Goal: Task Accomplishment & Management: Use online tool/utility

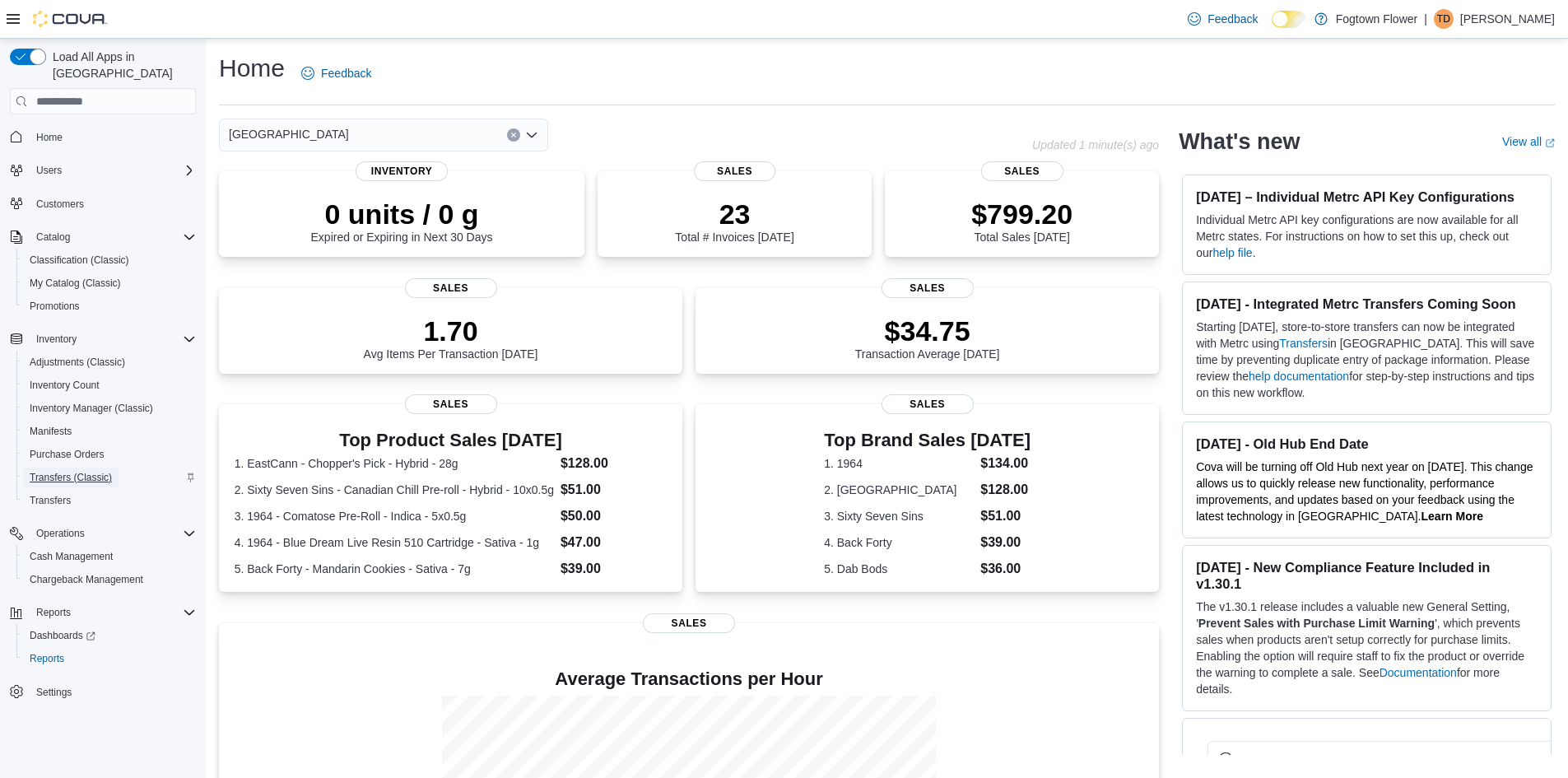
click at [71, 471] on span "Transfers (Classic)" at bounding box center [71, 477] width 82 height 13
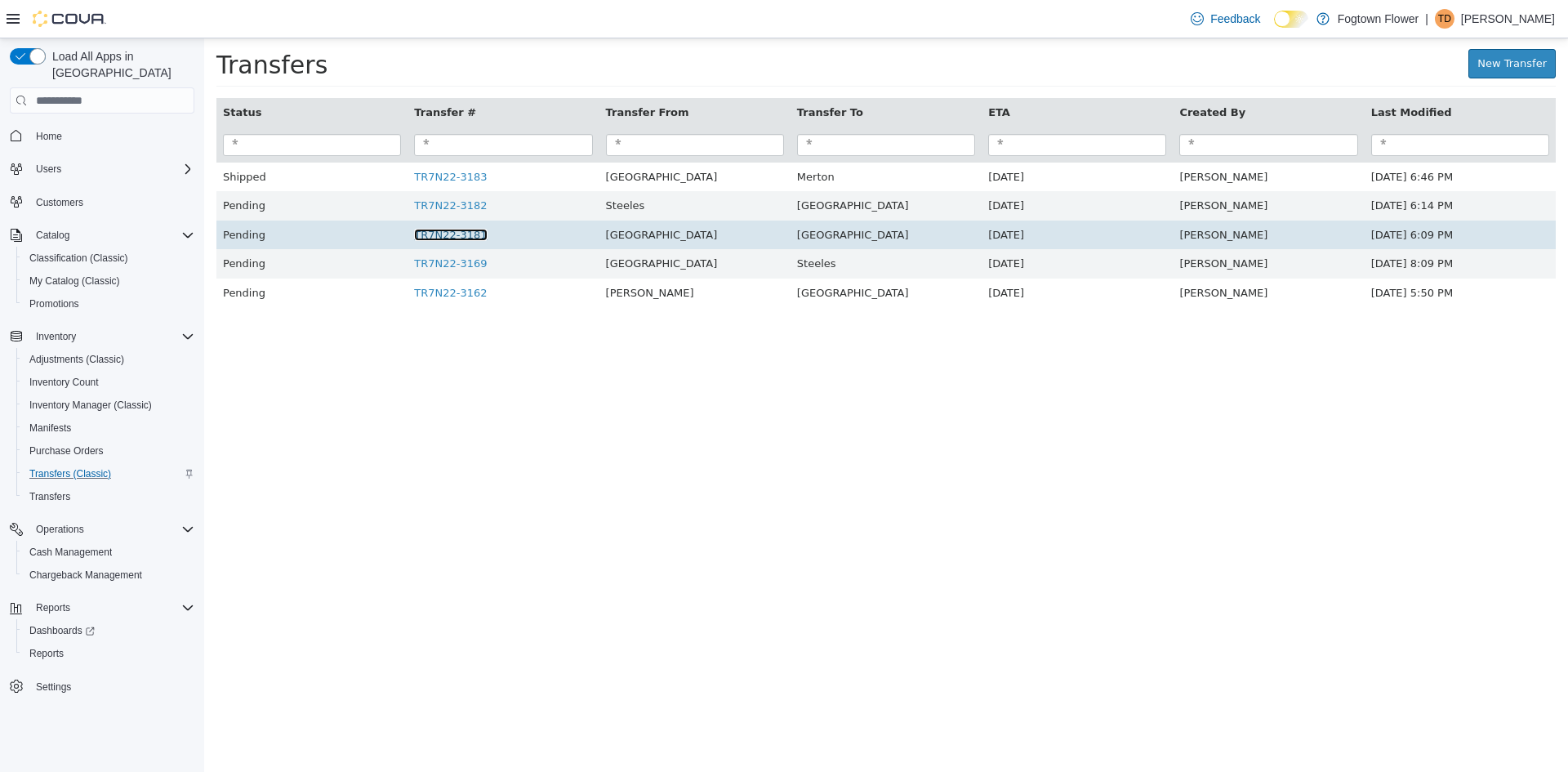
click at [463, 239] on link "TR7N22-3181" at bounding box center [450, 234] width 73 height 12
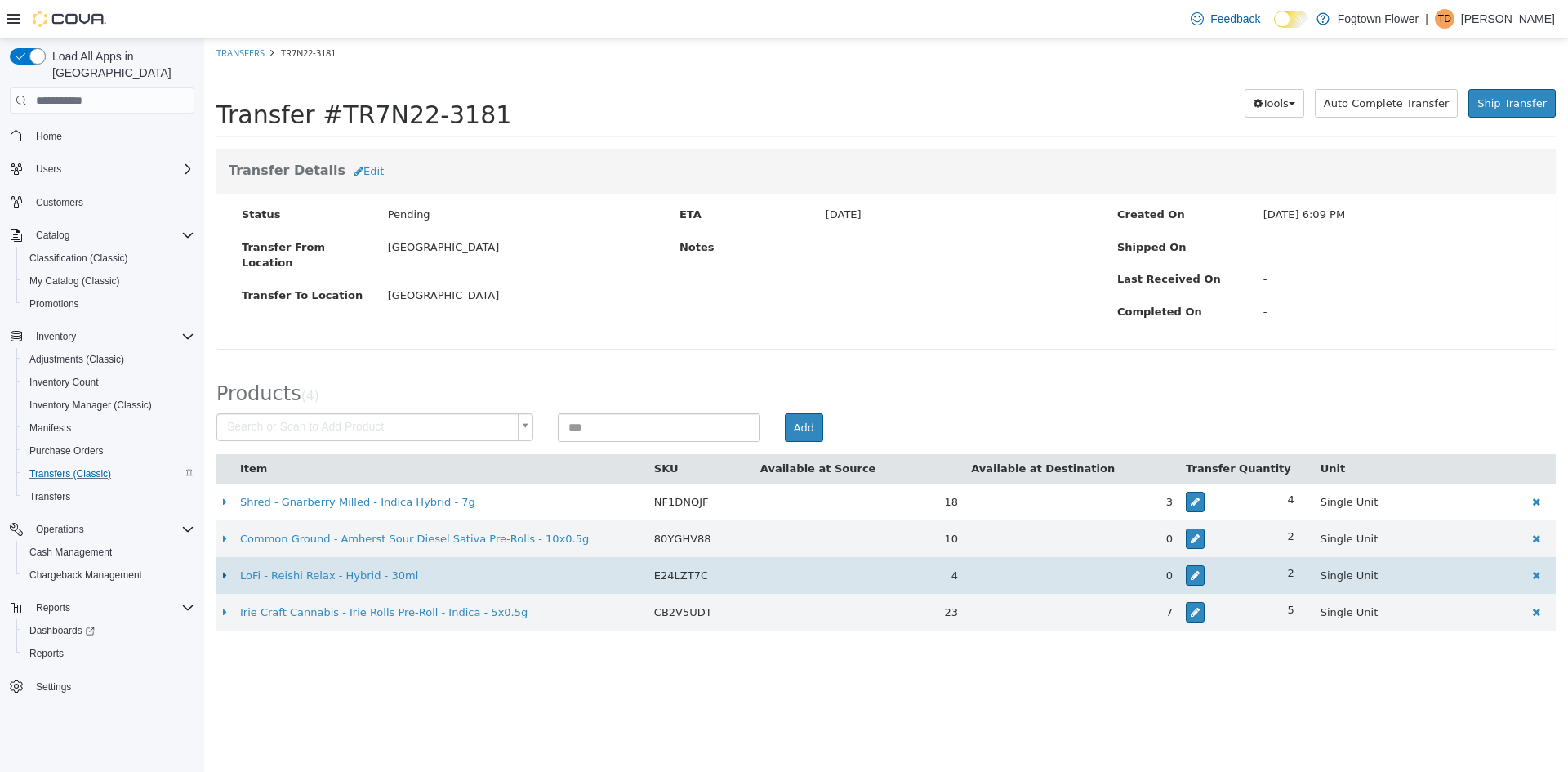
click at [224, 574] on icon at bounding box center [225, 575] width 4 height 10
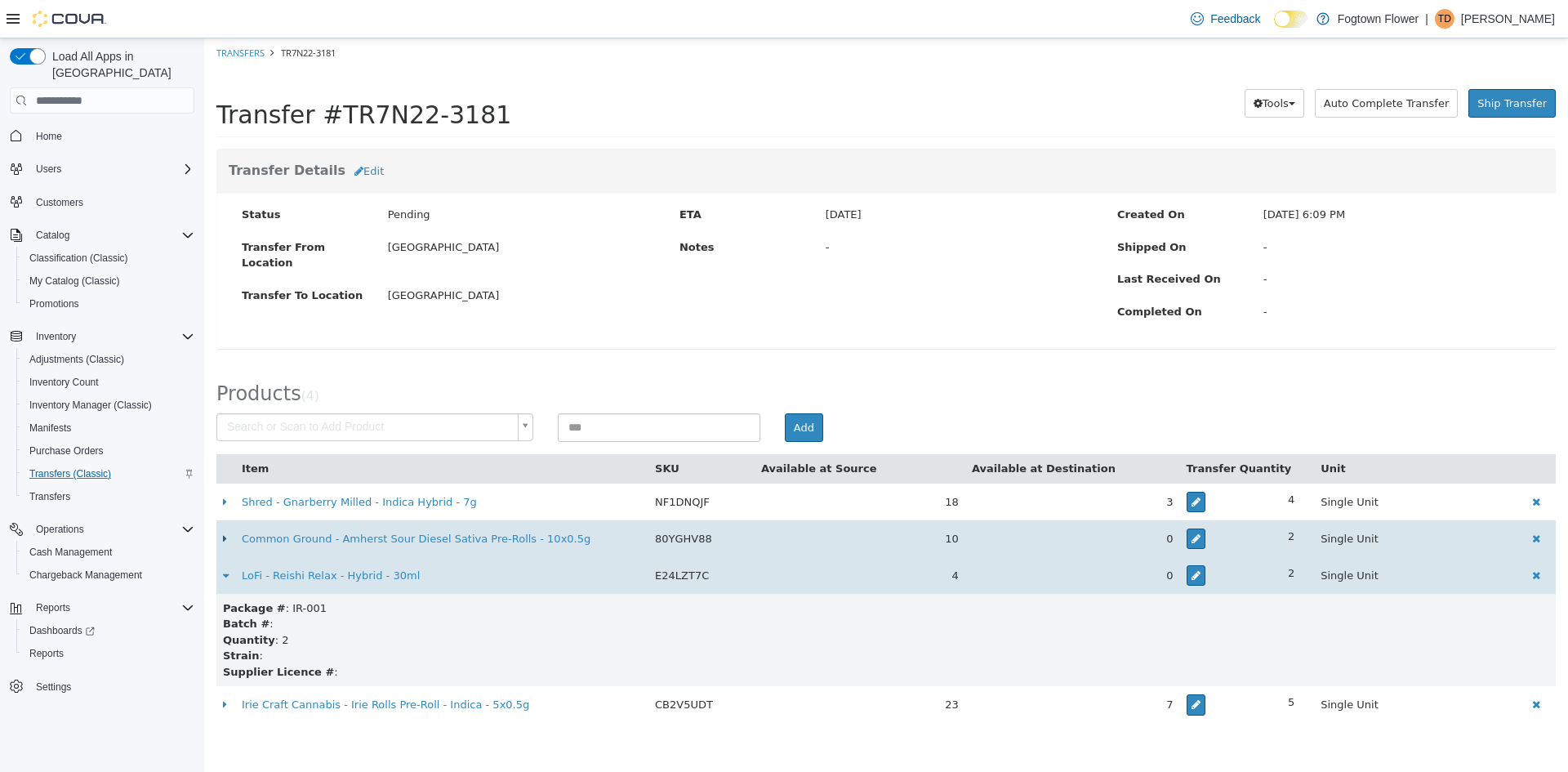
click at [224, 539] on icon at bounding box center [225, 538] width 4 height 10
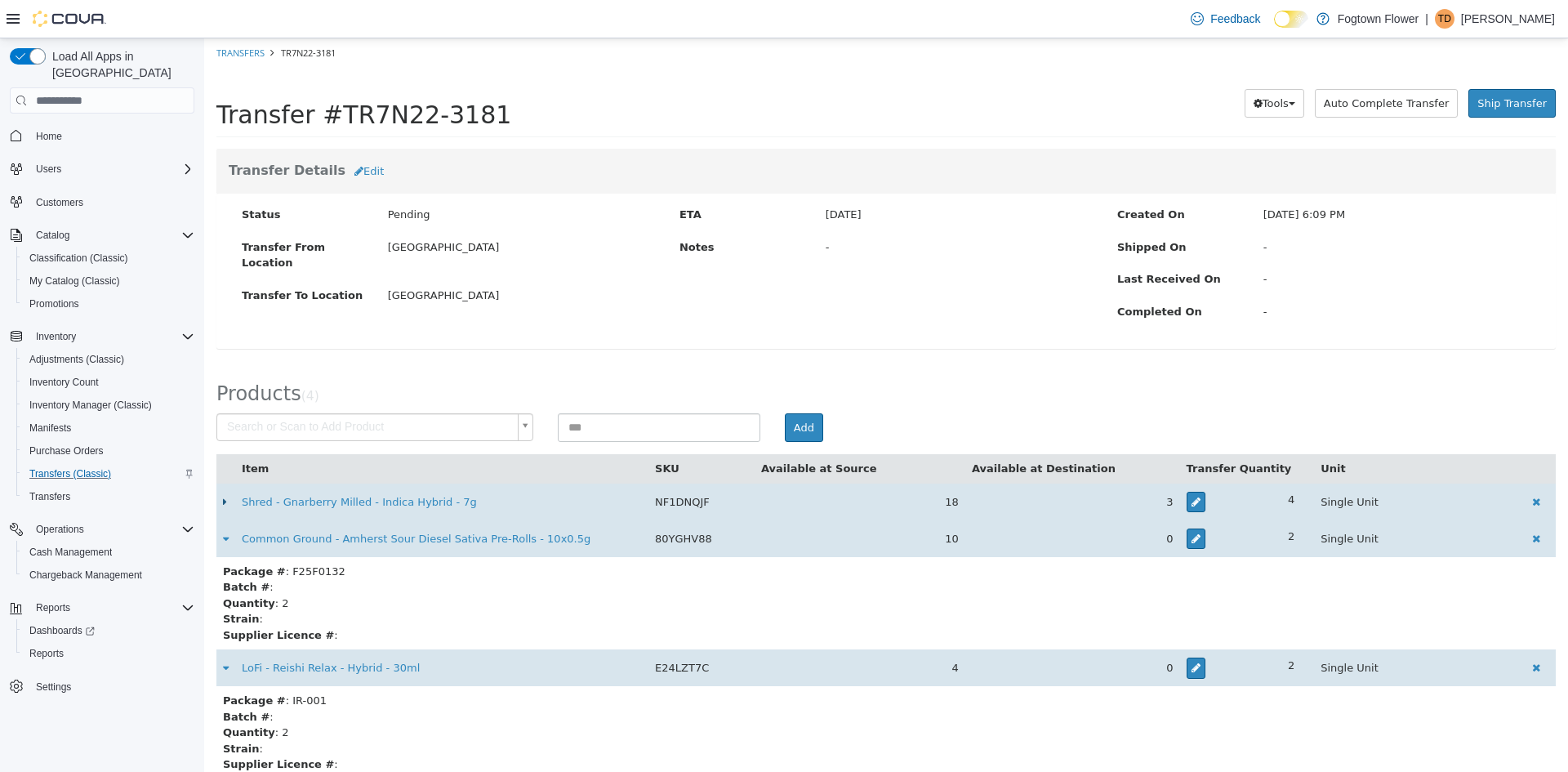
click at [224, 505] on icon at bounding box center [225, 501] width 4 height 10
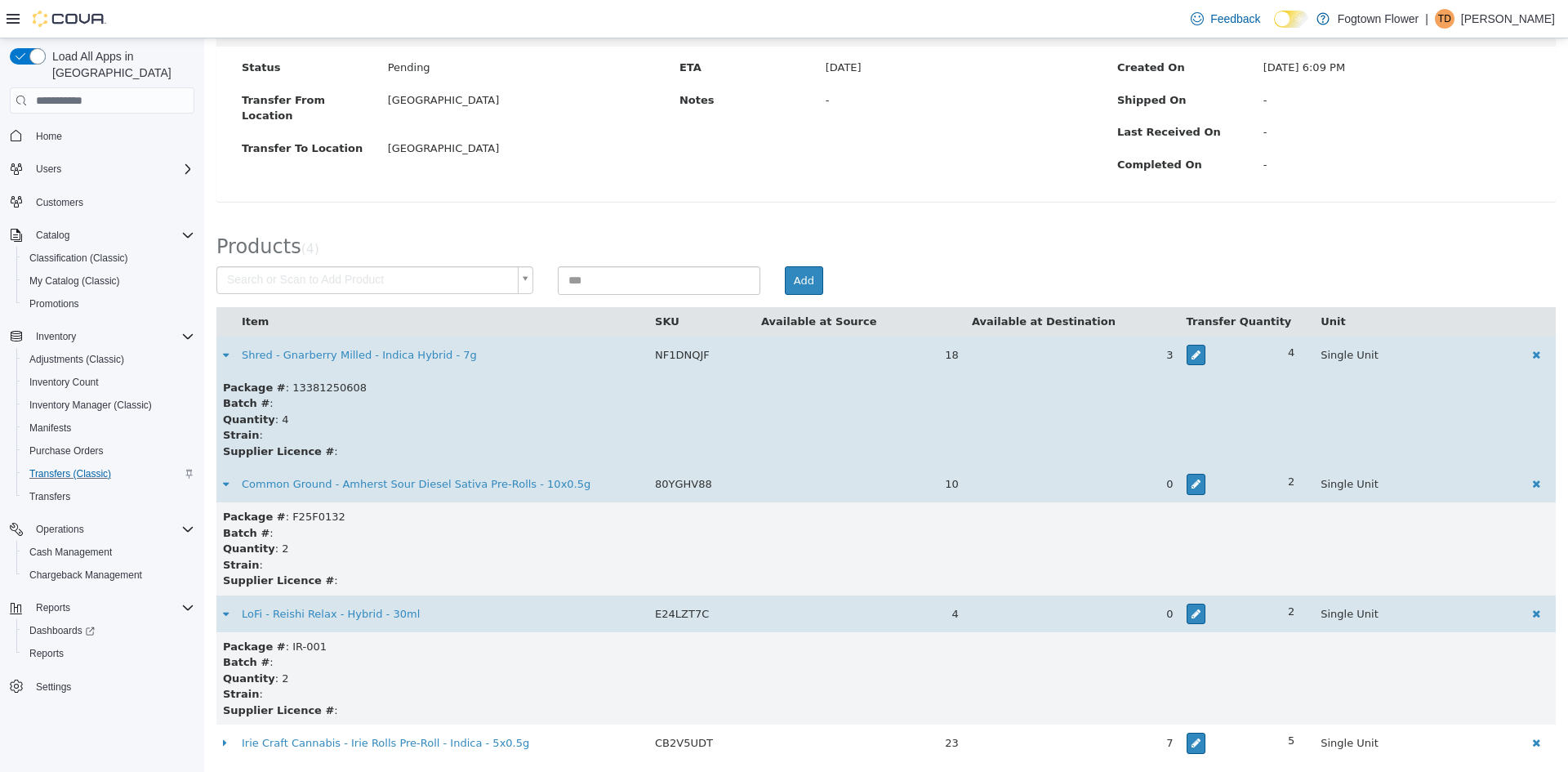
scroll to position [153, 0]
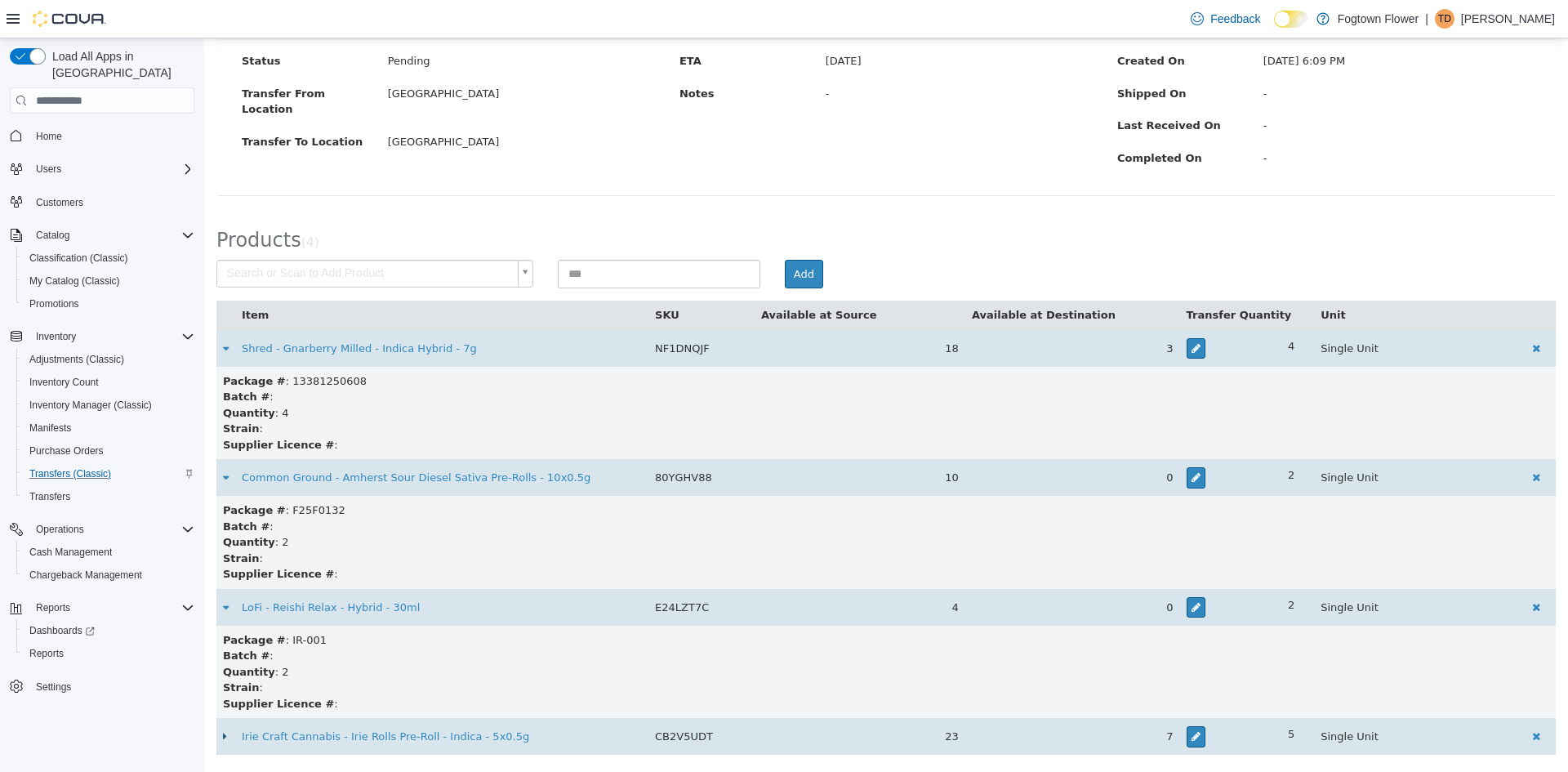
click at [223, 738] on icon at bounding box center [225, 736] width 4 height 10
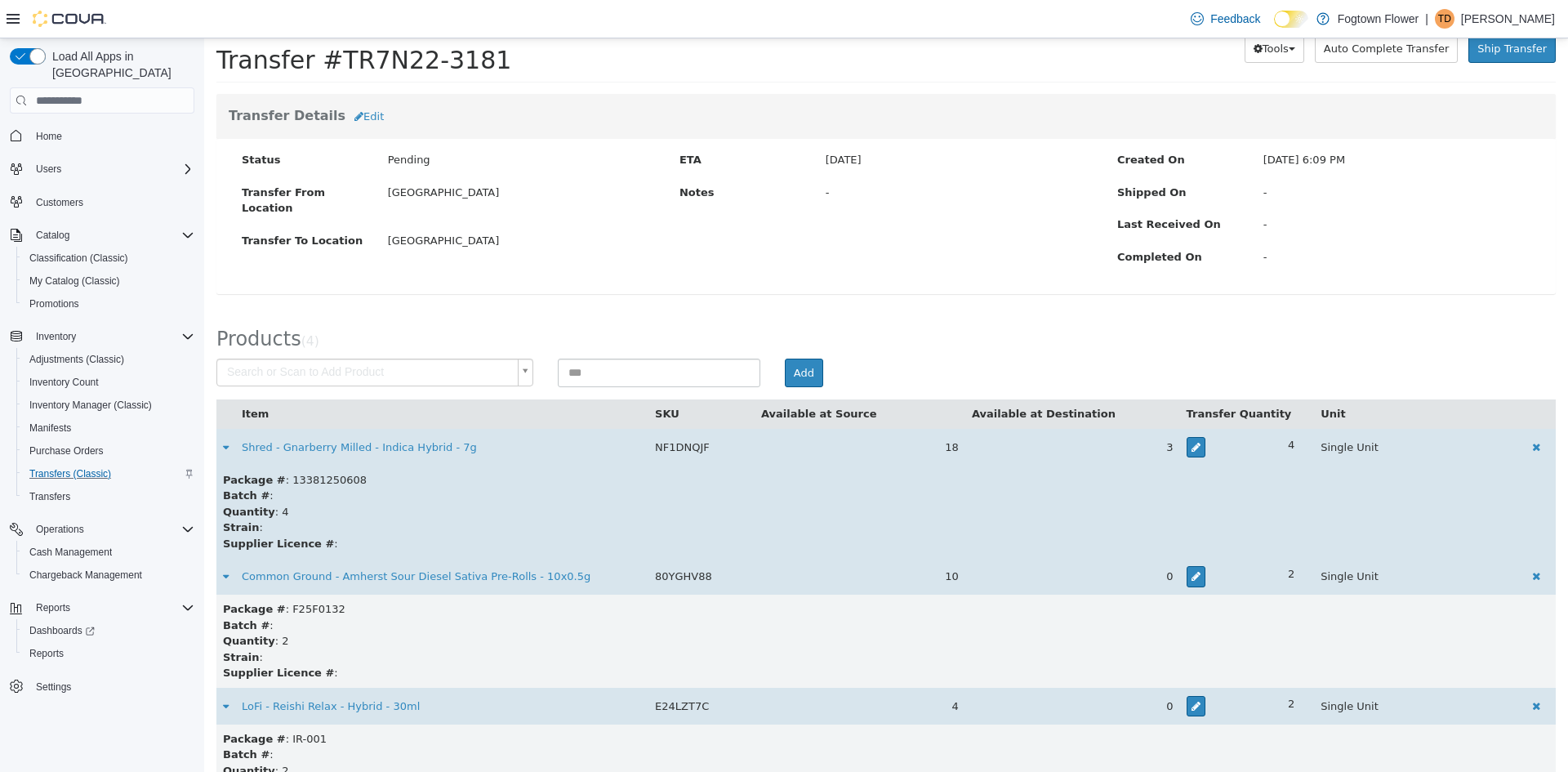
scroll to position [2, 0]
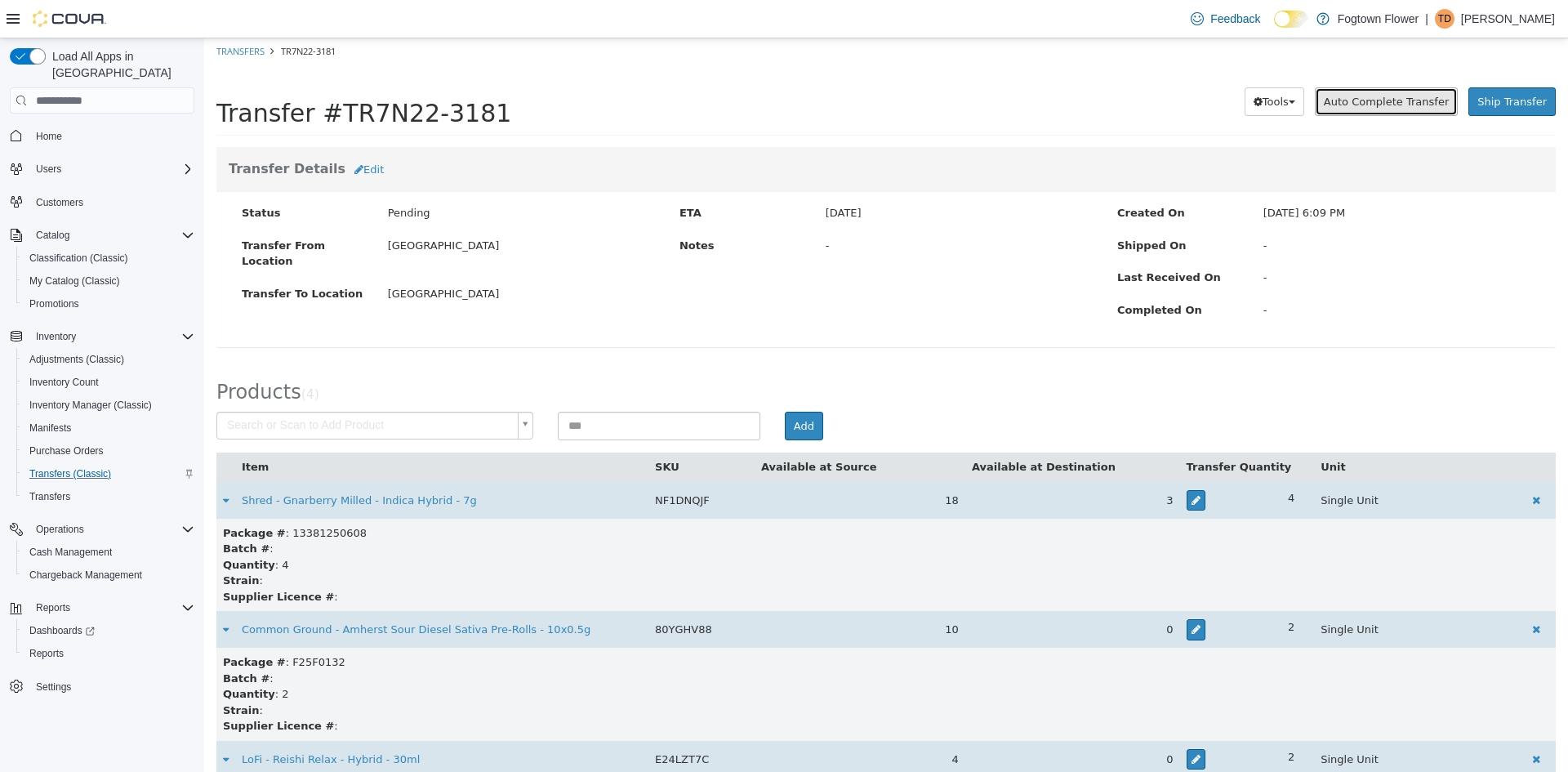
click at [1405, 101] on span "Auto Complete Transfer" at bounding box center [1386, 101] width 125 height 12
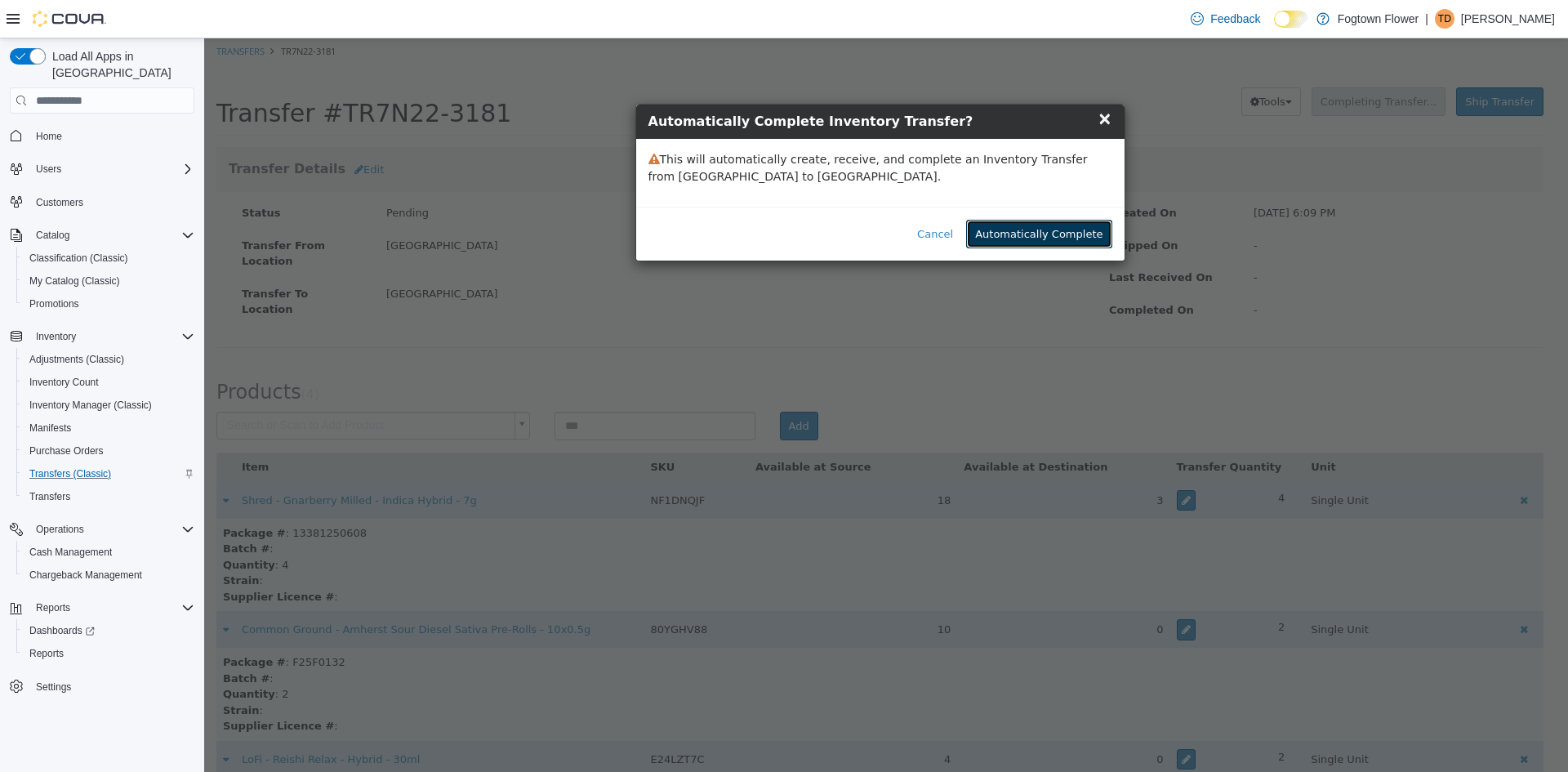
click at [1064, 235] on button "Automatically Complete" at bounding box center [1039, 234] width 145 height 30
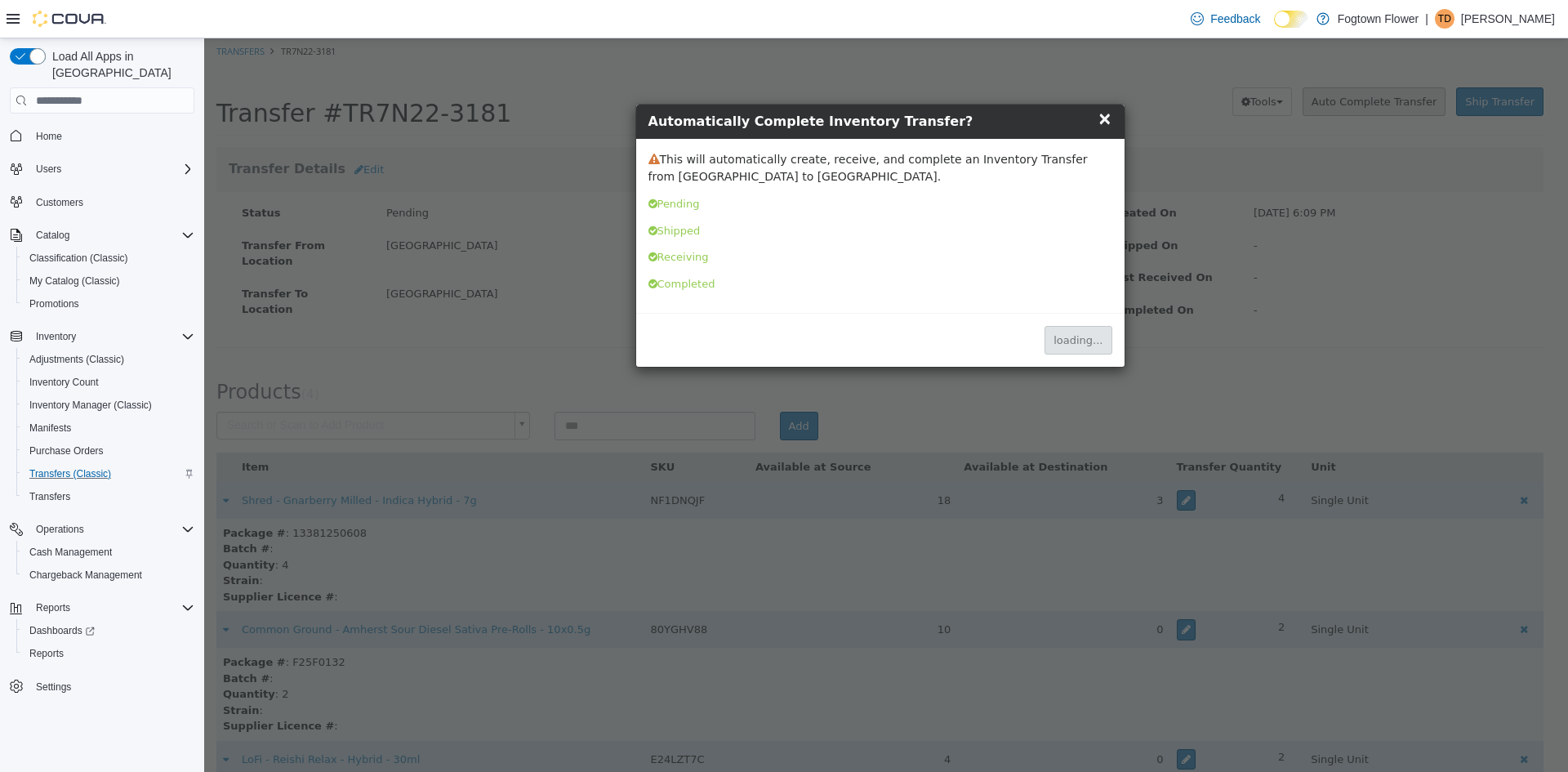
scroll to position [0, 0]
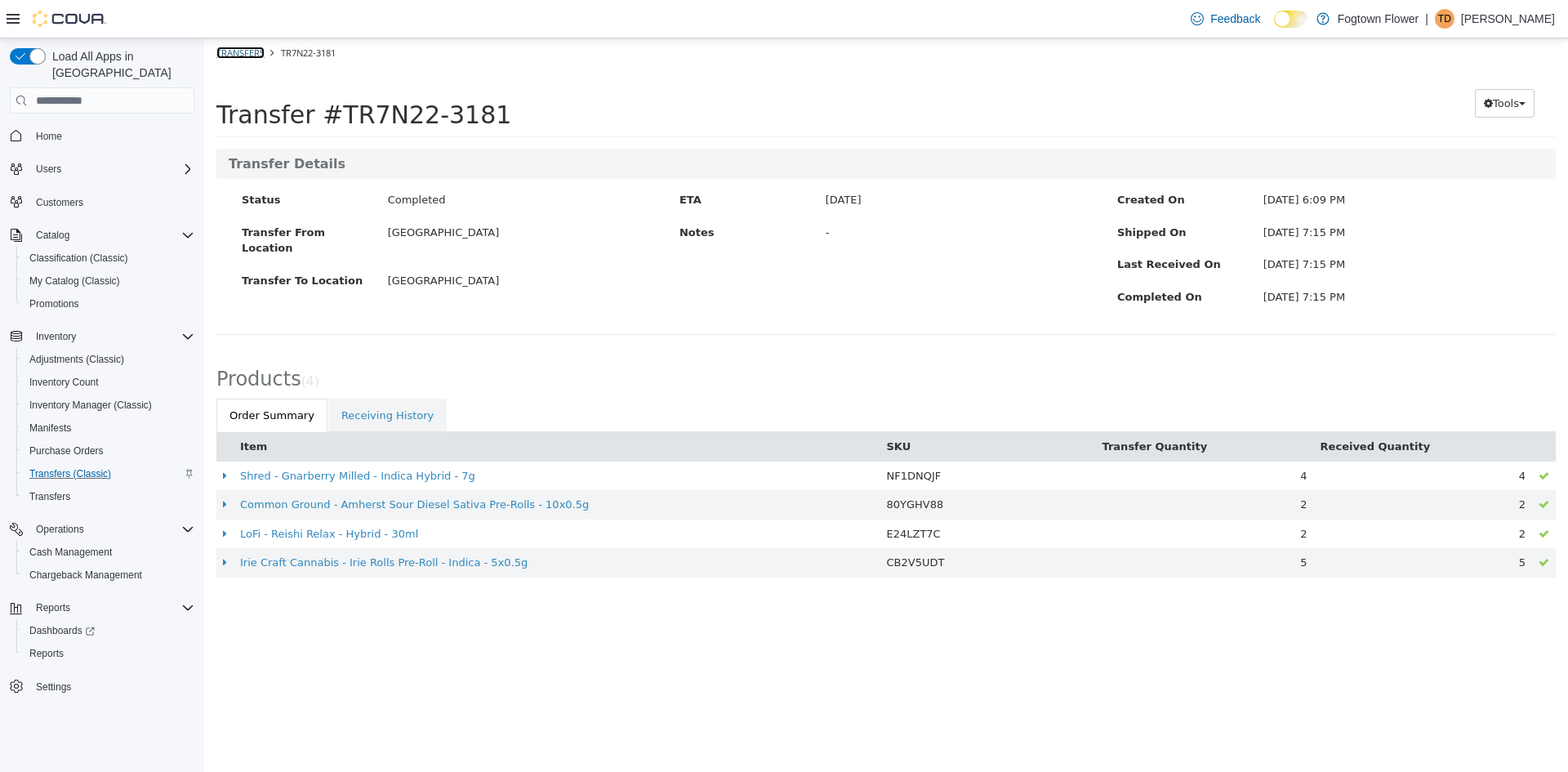
click at [250, 50] on link "Transfers" at bounding box center [241, 52] width 48 height 12
